Goal: Information Seeking & Learning: Find specific page/section

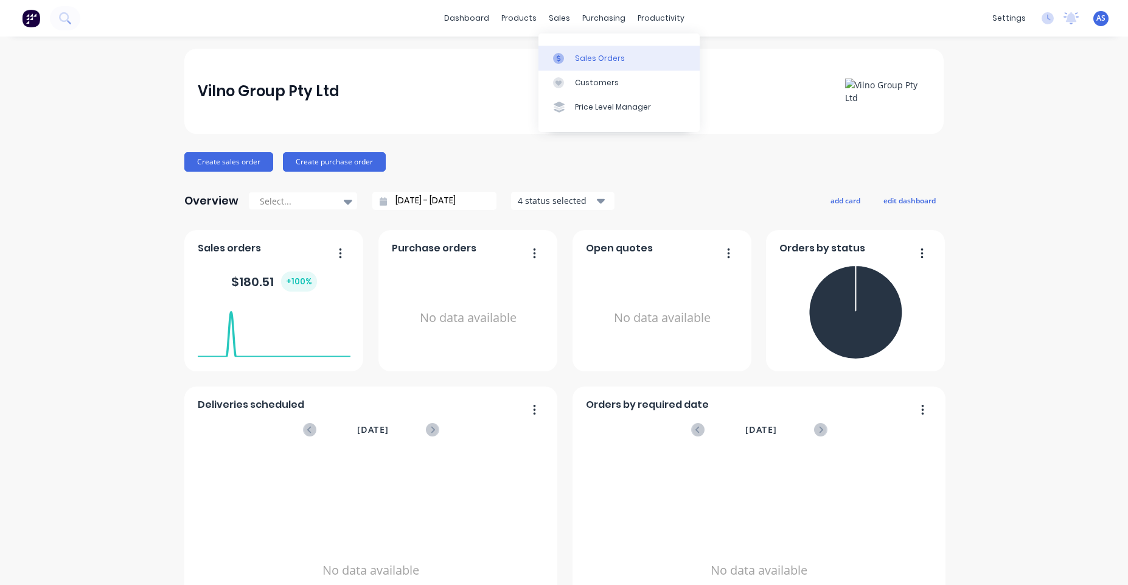
drag, startPoint x: 560, startPoint y: 51, endPoint x: 580, endPoint y: 59, distance: 21.3
click at [562, 51] on link "Sales Orders" at bounding box center [619, 58] width 161 height 24
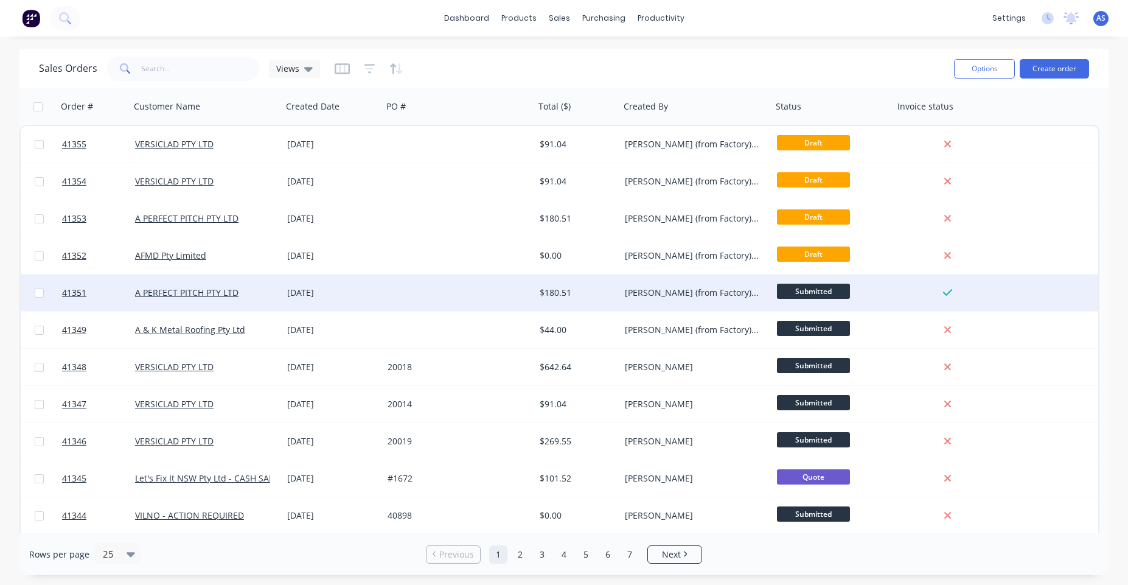
click at [697, 296] on div "[PERSON_NAME] (from Factory) [GEOGRAPHIC_DATA]" at bounding box center [692, 293] width 135 height 12
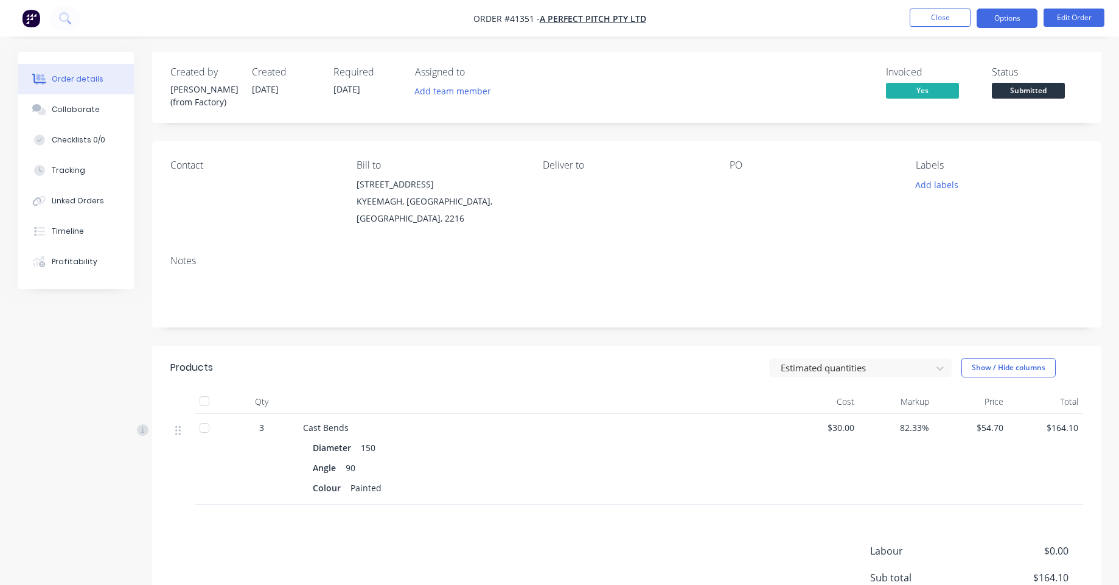
click at [1003, 22] on button "Options" at bounding box center [1007, 18] width 61 height 19
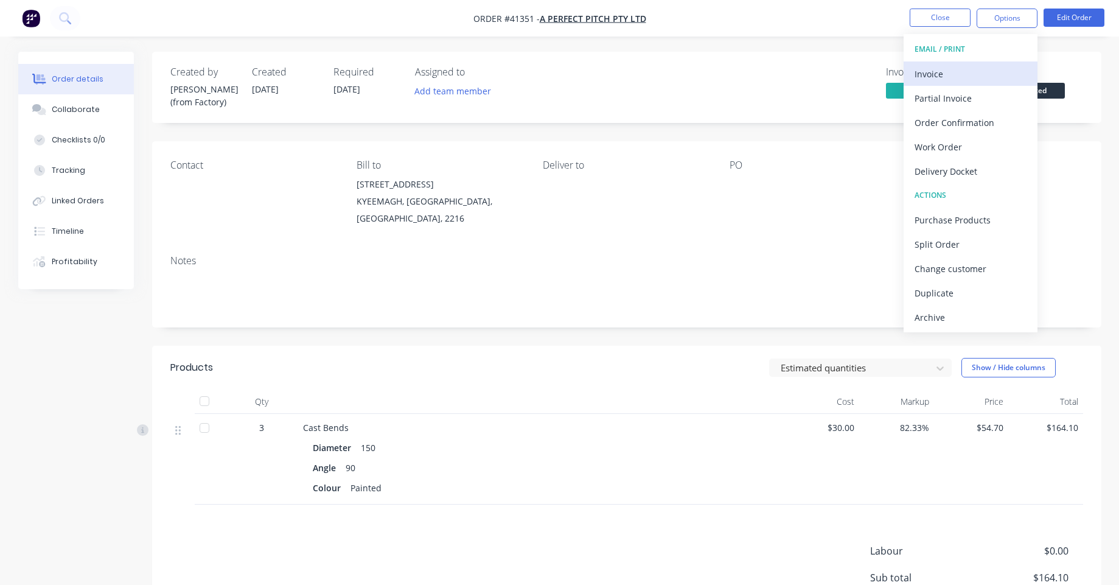
click at [958, 66] on div "Invoice" at bounding box center [971, 74] width 112 height 18
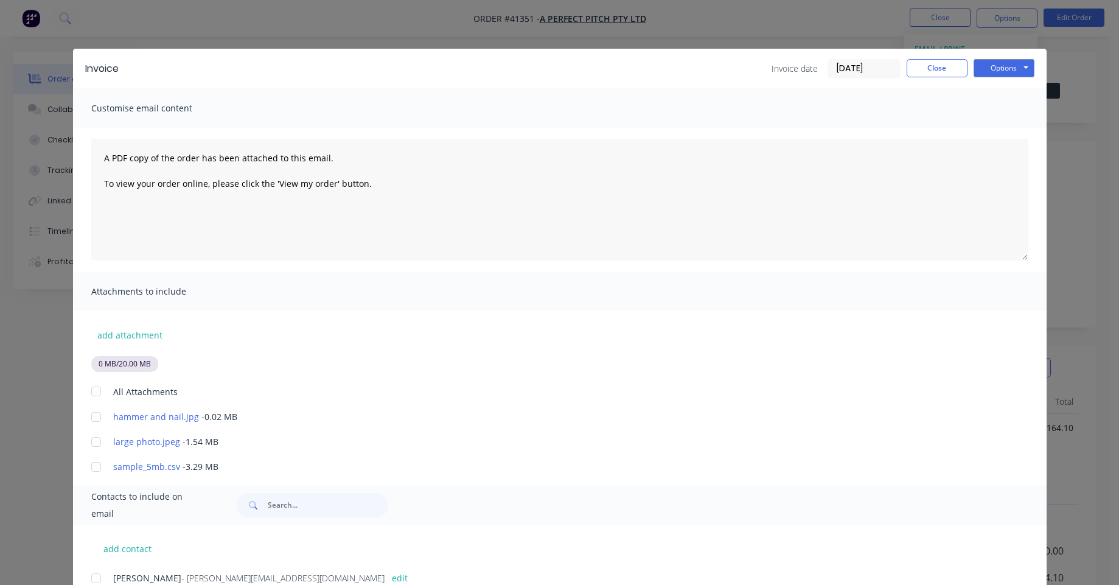
click at [523, 22] on div "Invoice Invoice date 16/09/25 Close Options Preview Print Email Customise email…" at bounding box center [559, 292] width 1119 height 585
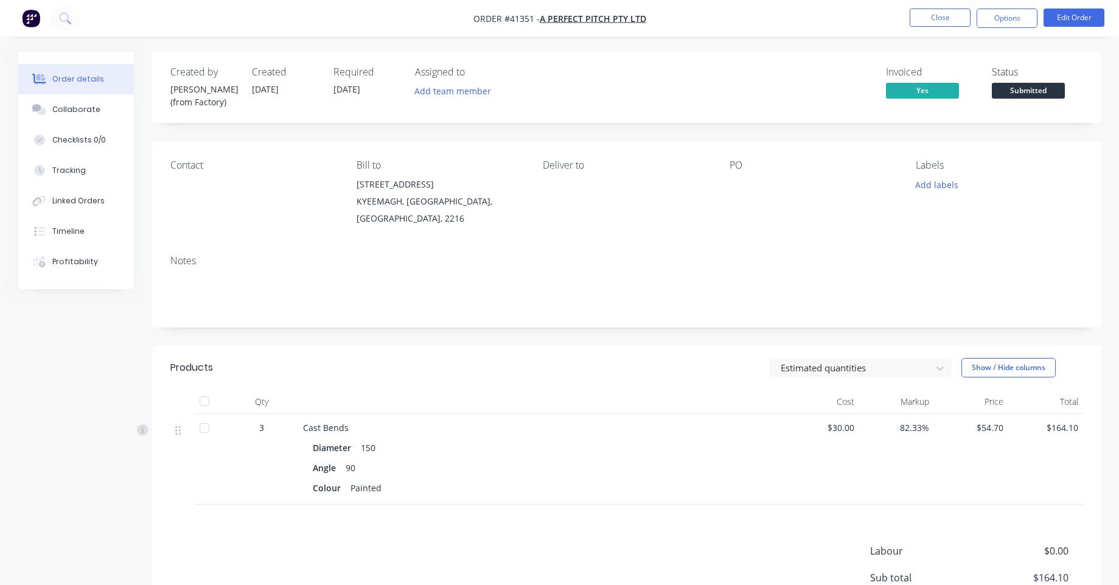
click at [33, 23] on img "button" at bounding box center [31, 18] width 18 height 18
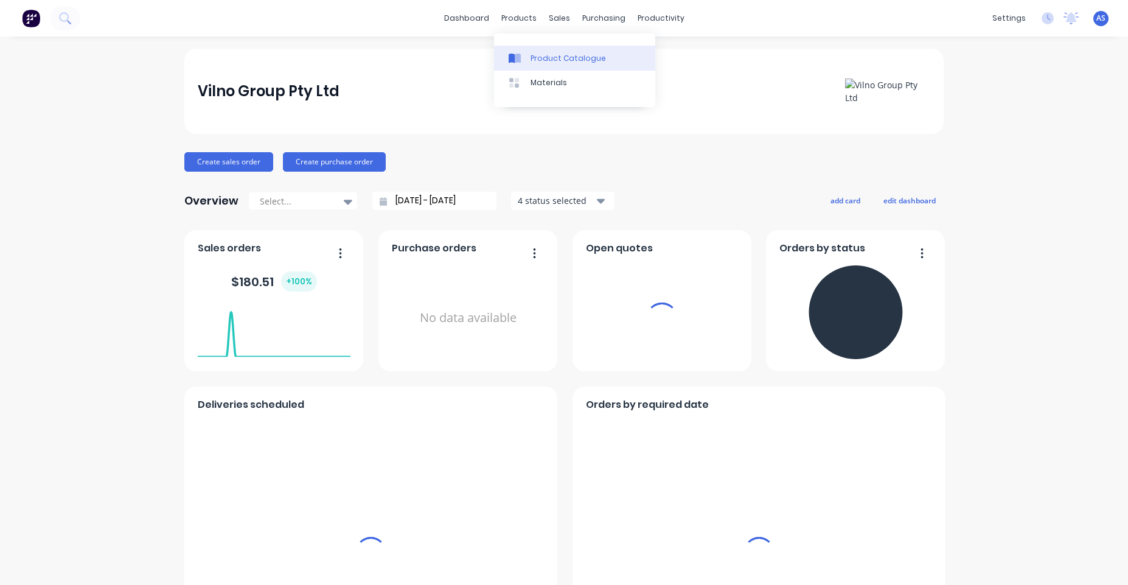
click at [544, 54] on div "Product Catalogue" at bounding box center [568, 58] width 75 height 11
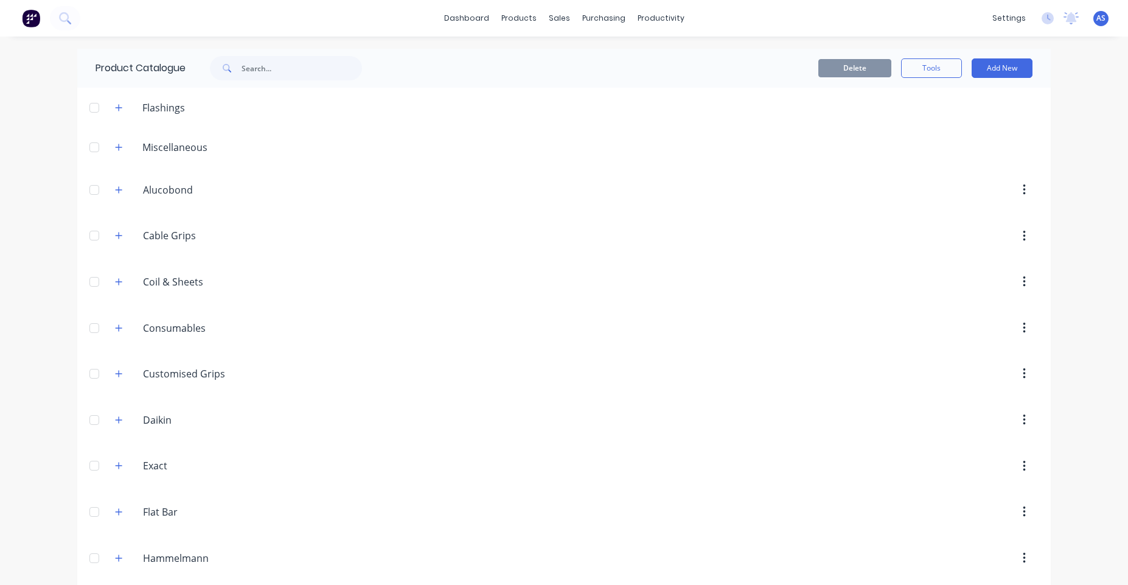
click at [60, 180] on div "dashboard products sales purchasing productivity dashboard products Product Cat…" at bounding box center [564, 292] width 1128 height 585
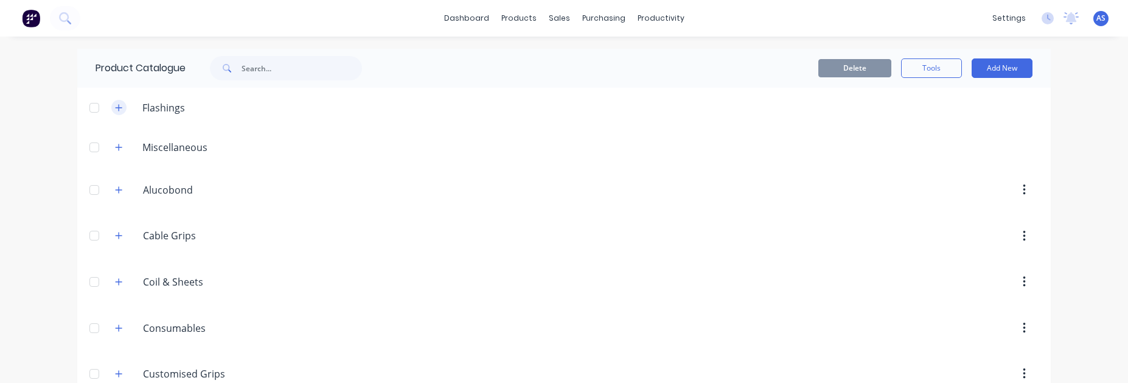
click at [115, 103] on icon "button" at bounding box center [118, 107] width 7 height 9
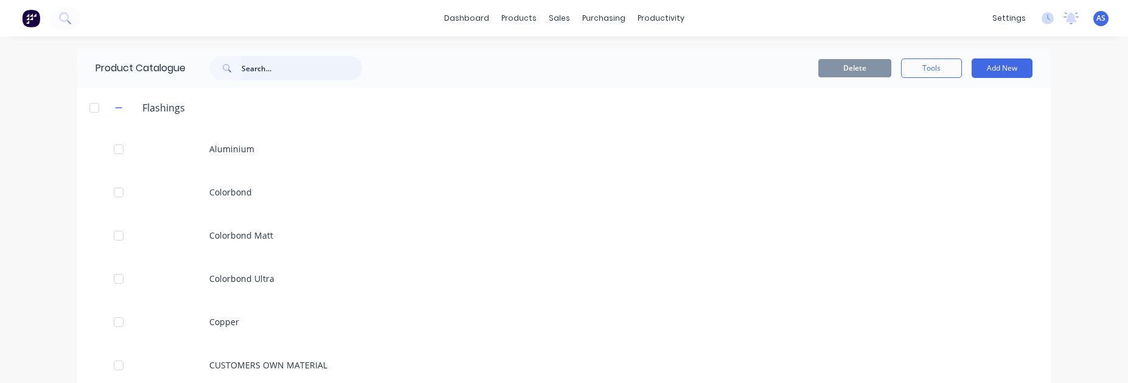
click at [275, 69] on input "text" at bounding box center [302, 68] width 120 height 24
type input "aluminum"
click at [277, 75] on input "aluminum" at bounding box center [302, 68] width 120 height 24
click at [511, 186] on div "Product Catalogue Delete Tools Add New" at bounding box center [564, 210] width 974 height 322
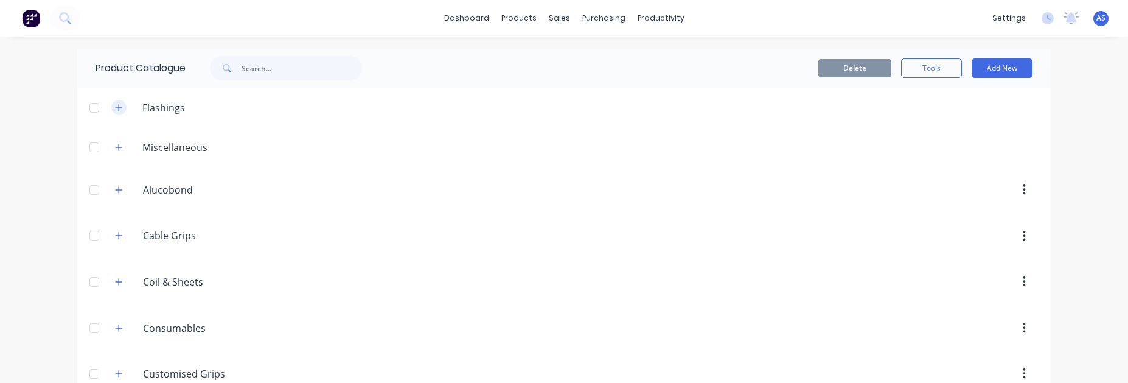
click at [116, 109] on icon "button" at bounding box center [118, 107] width 7 height 9
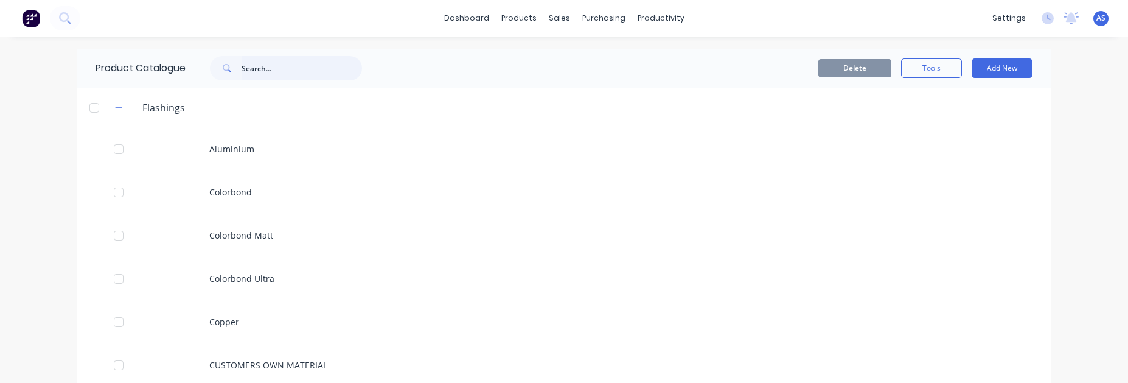
click at [286, 73] on input "text" at bounding box center [302, 68] width 120 height 24
type input "Zincalume"
click at [337, 76] on input "Zincalume" at bounding box center [302, 68] width 120 height 24
click at [466, 76] on div "Delete Tools Add New" at bounding box center [712, 67] width 640 height 19
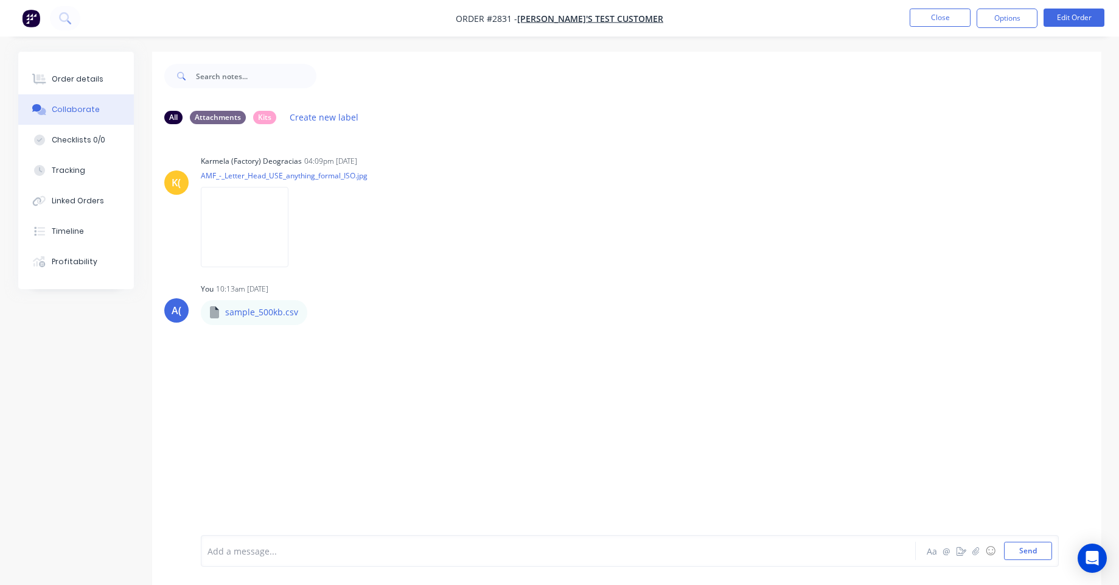
click at [30, 15] on img "button" at bounding box center [31, 18] width 18 height 18
